Goal: Task Accomplishment & Management: Manage account settings

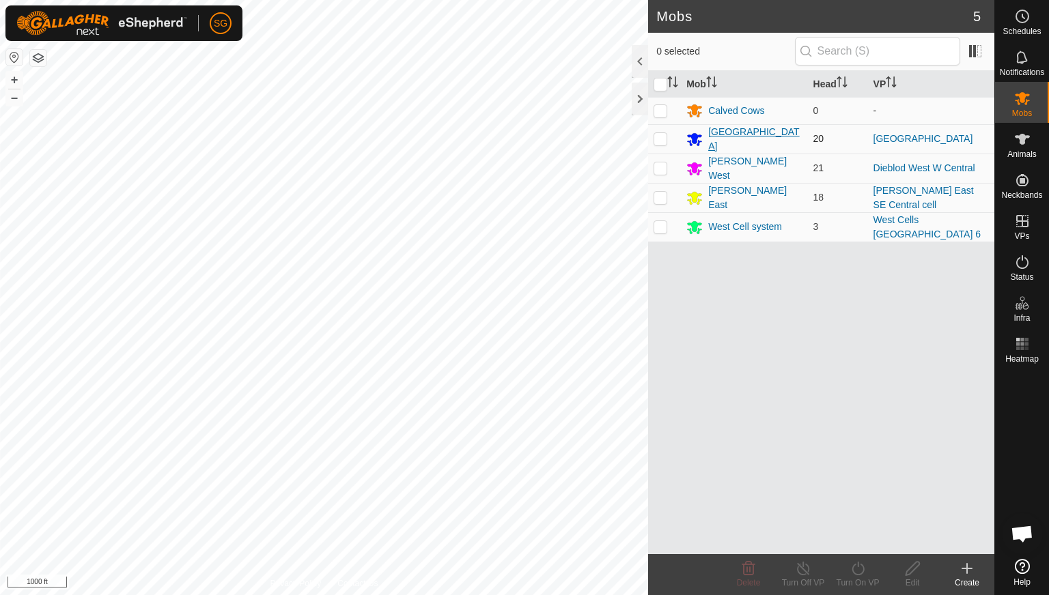
click at [713, 136] on div "[GEOGRAPHIC_DATA]" at bounding box center [755, 139] width 94 height 29
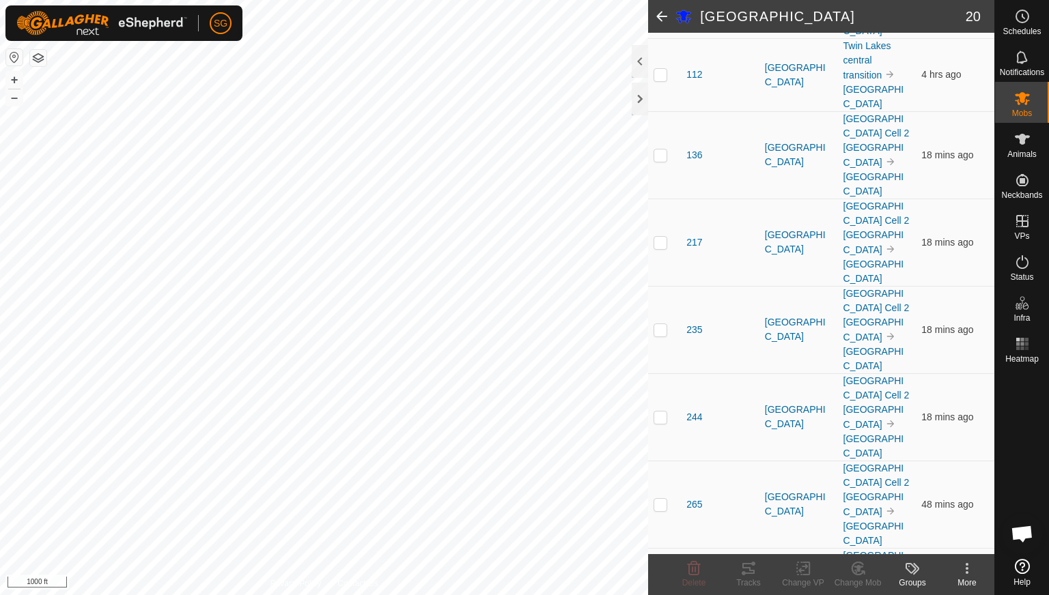
scroll to position [1092, 0]
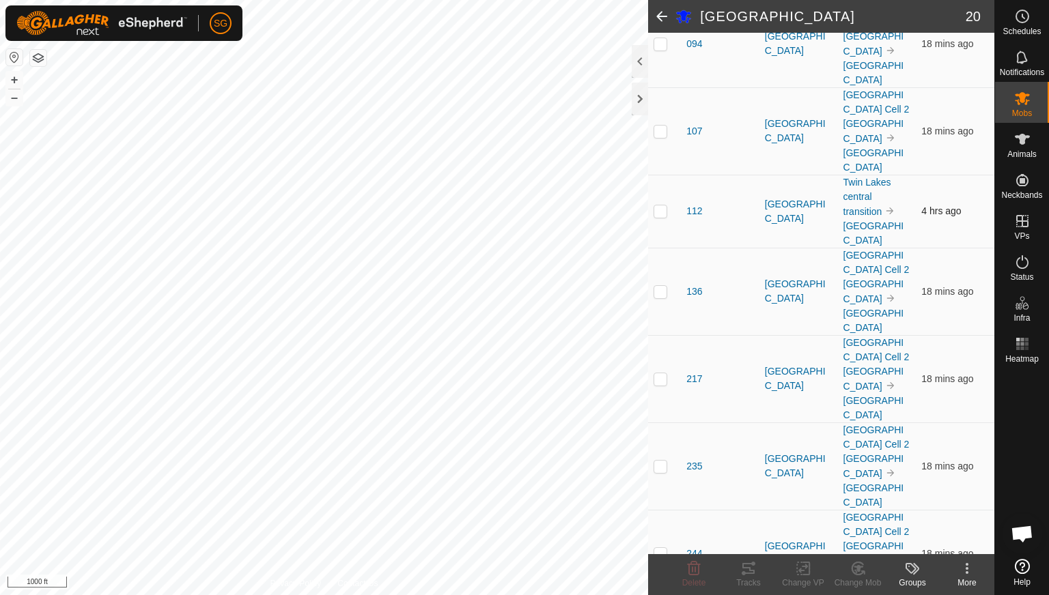
click at [659, 213] on p-checkbox at bounding box center [660, 210] width 14 height 11
checkbox input "true"
click at [748, 566] on icon at bounding box center [748, 569] width 16 height 16
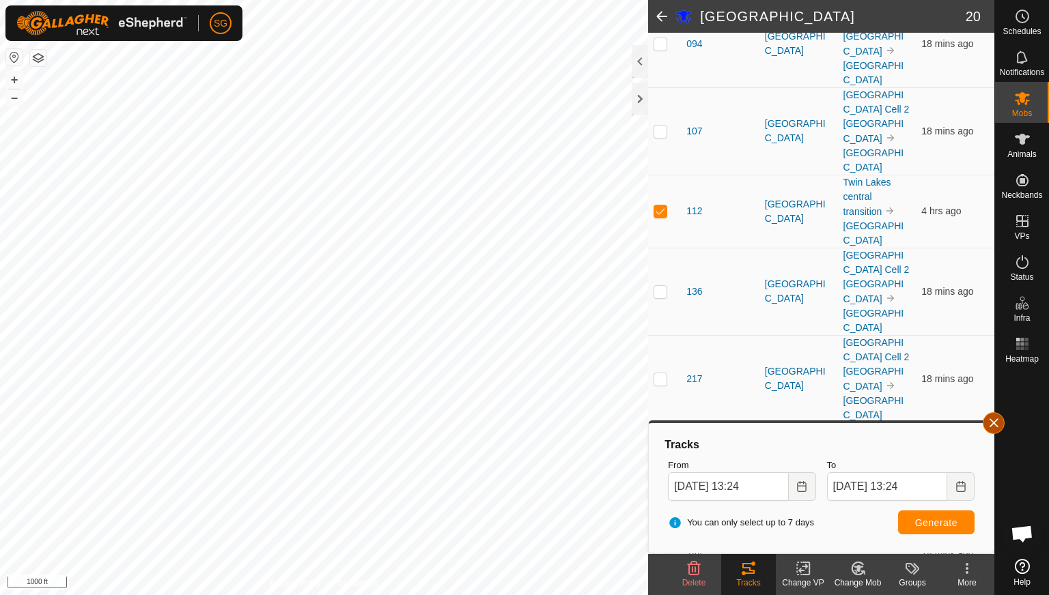
click at [994, 420] on button "button" at bounding box center [993, 423] width 22 height 22
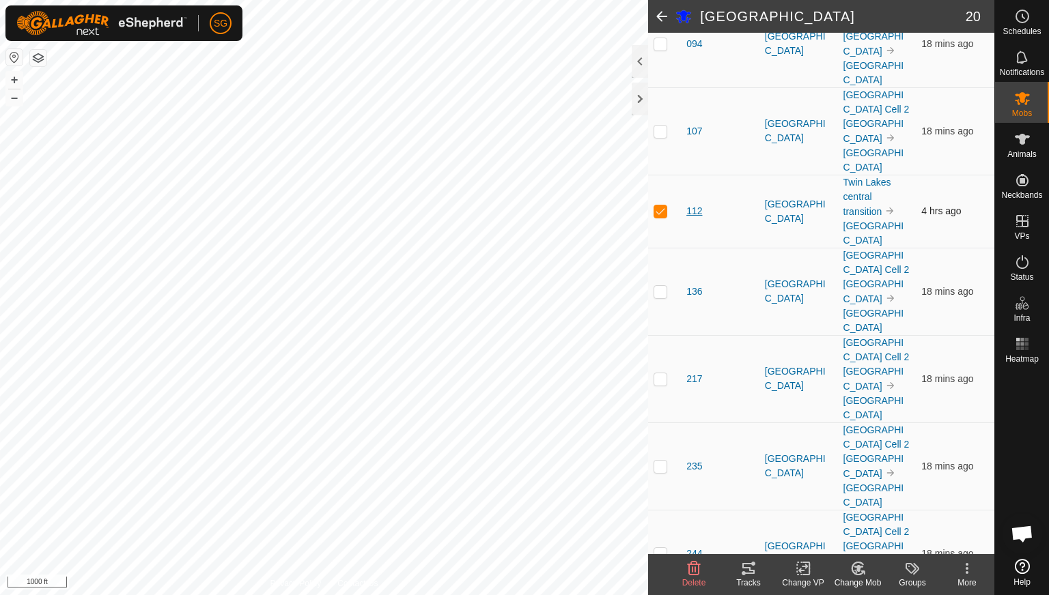
click at [694, 218] on span "112" at bounding box center [694, 211] width 16 height 14
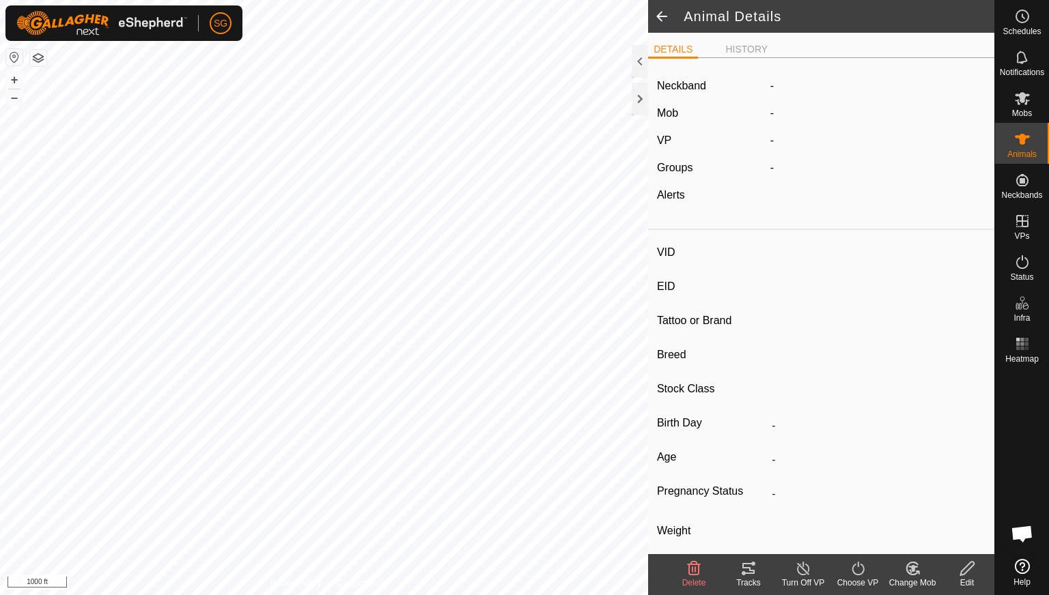
type input "112"
type input "-"
type input "112"
type input "Angus"
type input "Cow"
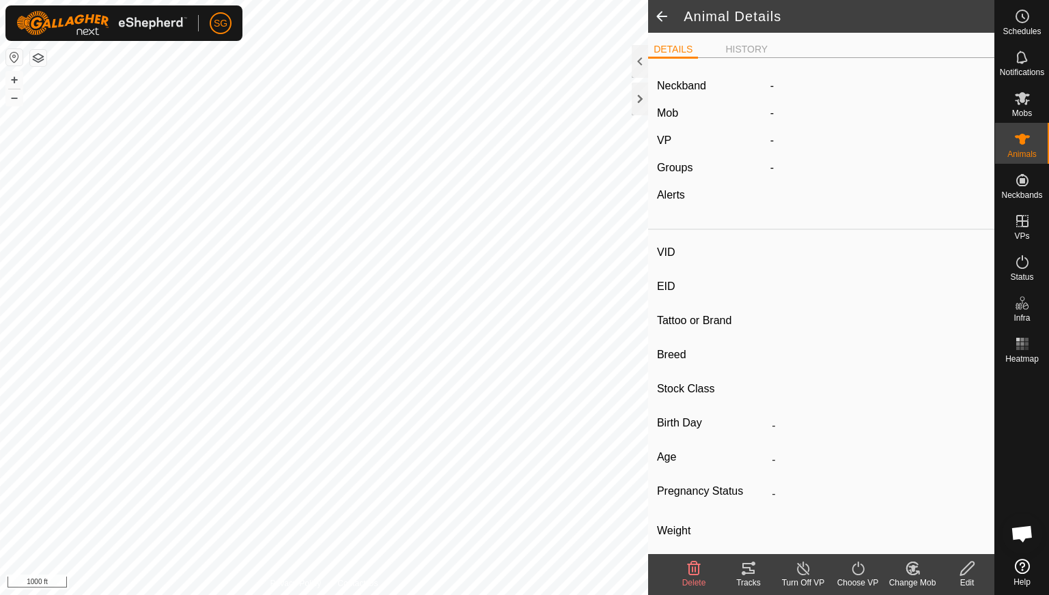
type input "Pregnant"
type input "0 kg"
type input "-"
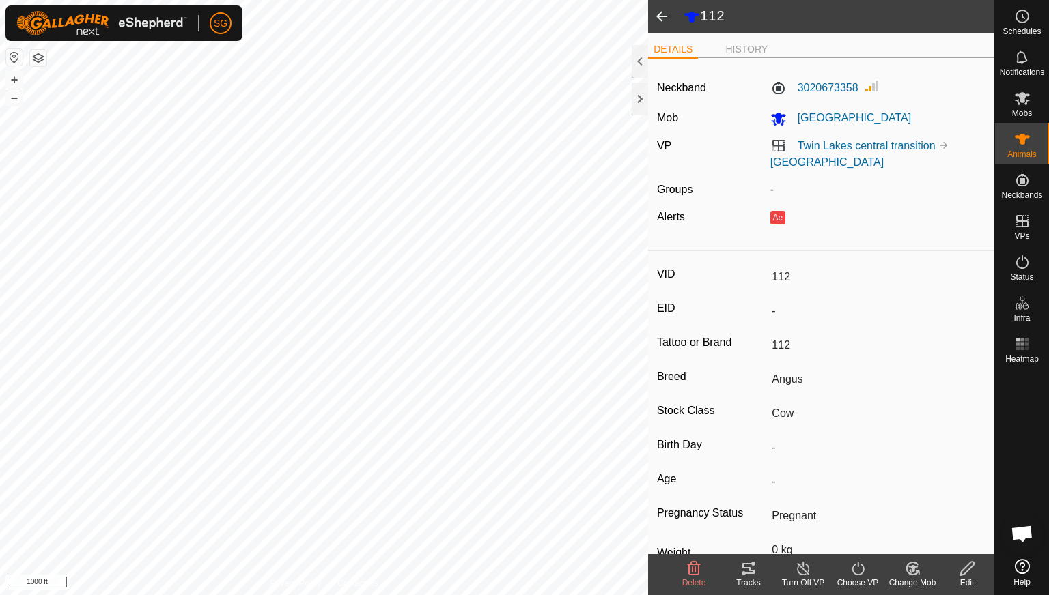
click at [912, 568] on icon at bounding box center [913, 568] width 10 height 7
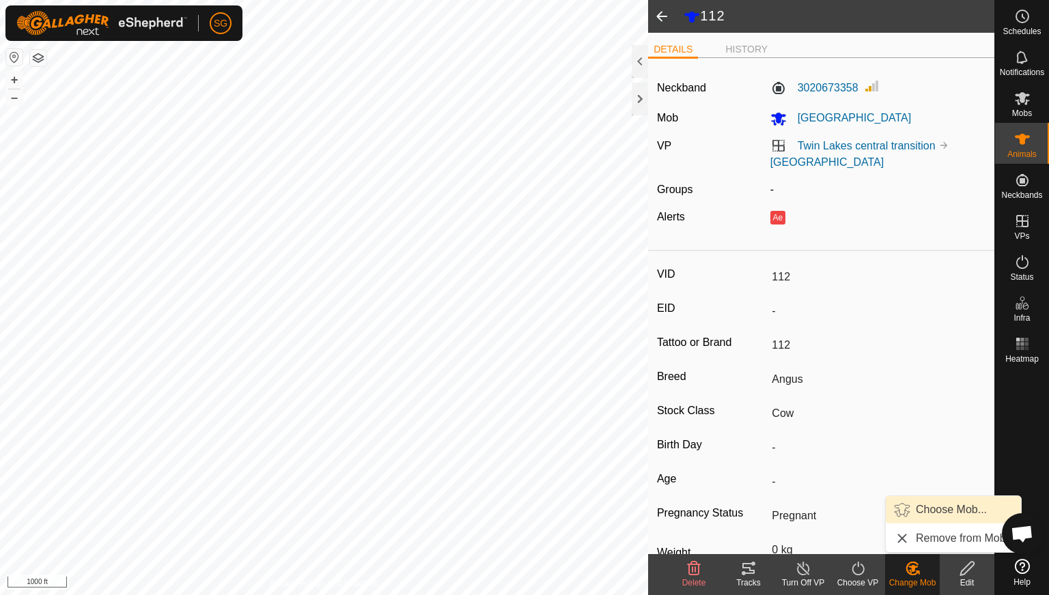
click at [918, 509] on link "Choose Mob..." at bounding box center [952, 509] width 135 height 27
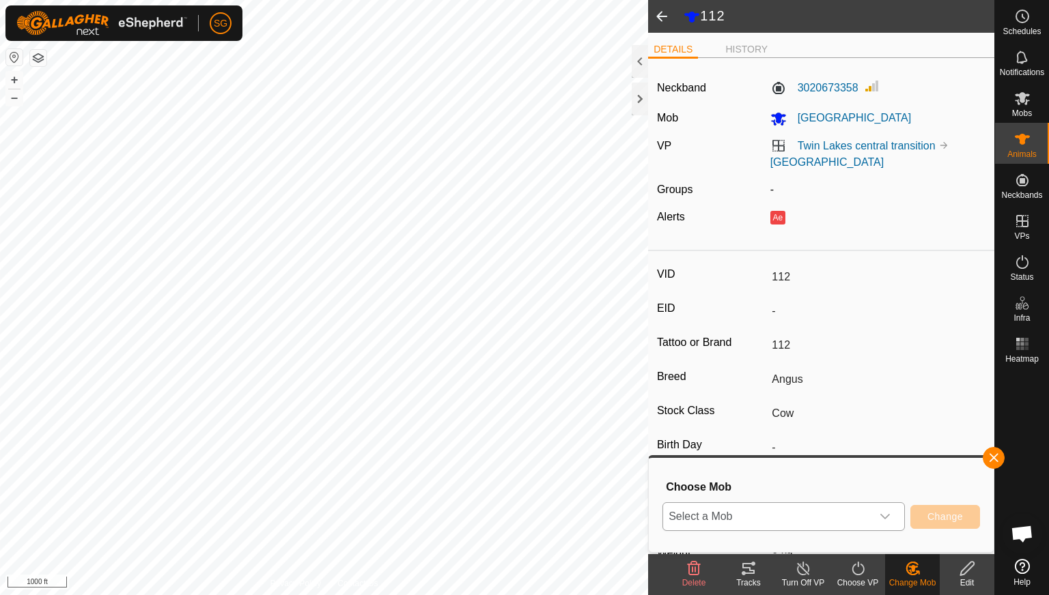
click at [781, 513] on span "Select a Mob" at bounding box center [767, 516] width 208 height 27
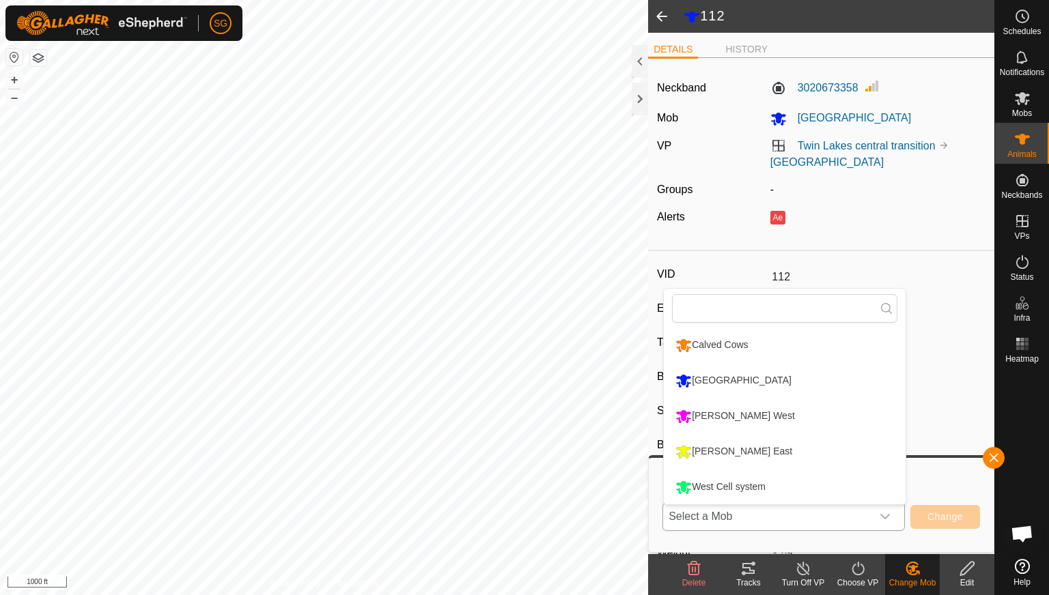
click at [735, 481] on li "West Cell system" at bounding box center [785, 487] width 242 height 34
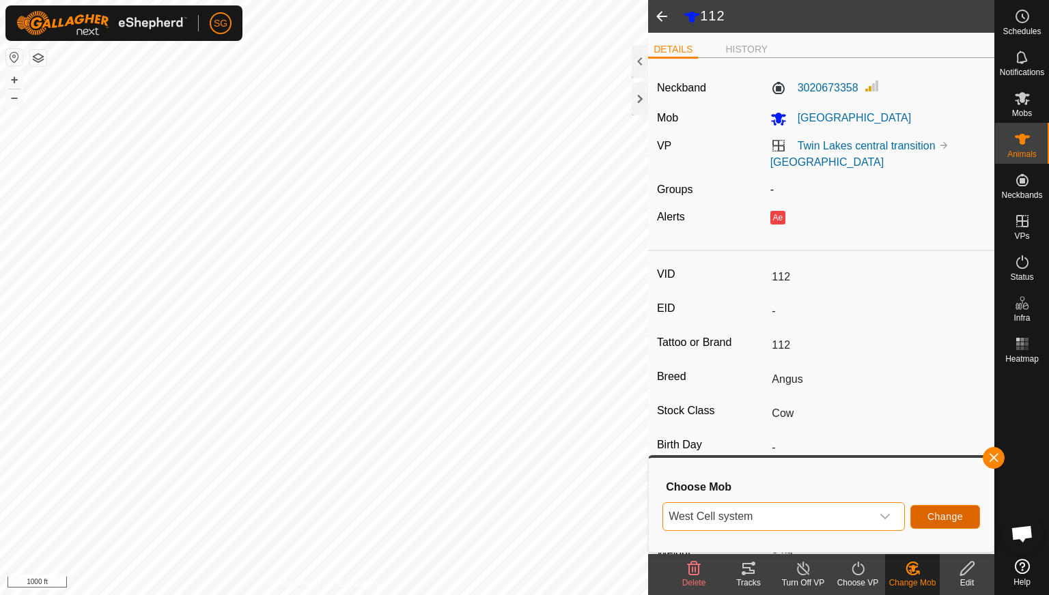
click at [928, 514] on span "Change" at bounding box center [945, 516] width 36 height 11
